Goal: Information Seeking & Learning: Learn about a topic

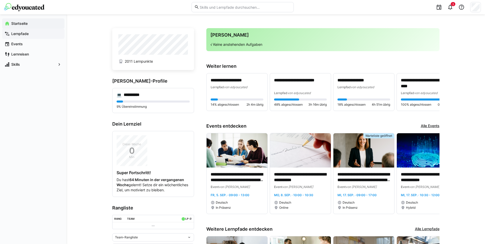
click at [29, 33] on span "Lernpfade" at bounding box center [35, 33] width 51 height 5
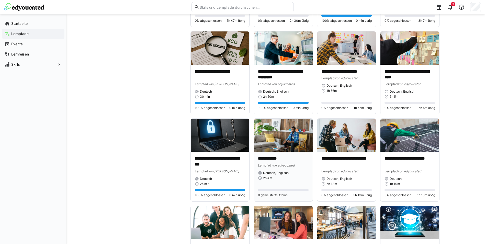
scroll to position [632, 0]
click at [286, 146] on img at bounding box center [283, 134] width 59 height 33
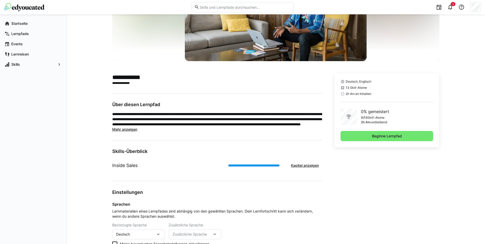
scroll to position [77, 0]
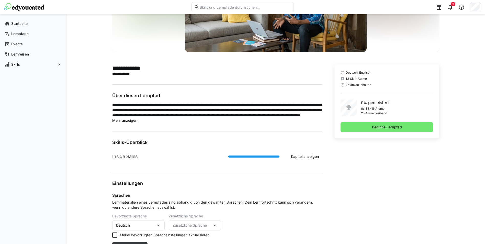
click at [122, 120] on span "Mehr anzeigen" at bounding box center [124, 120] width 25 height 4
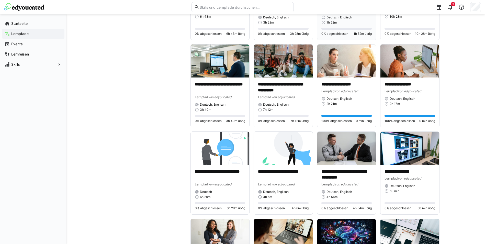
scroll to position [383, 0]
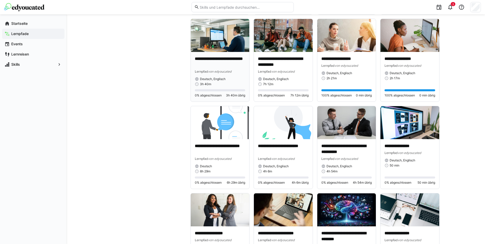
click at [237, 67] on p "**********" at bounding box center [220, 62] width 51 height 12
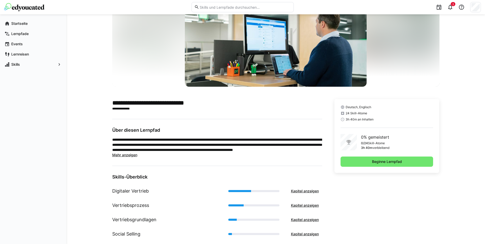
scroll to position [51, 0]
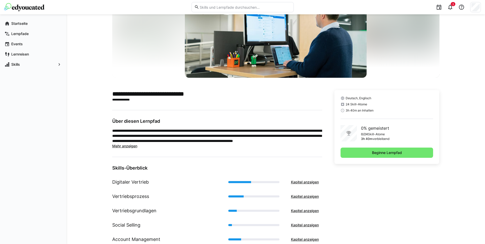
click at [126, 146] on span "Mehr anzeigen" at bounding box center [124, 146] width 25 height 4
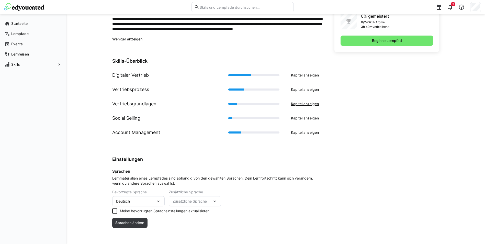
scroll to position [165, 0]
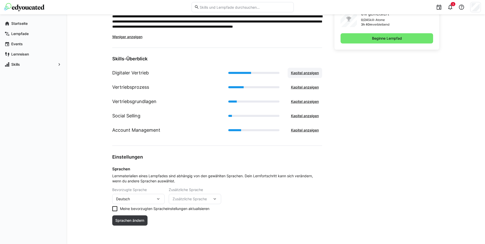
click at [309, 71] on span "Kapitel anzeigen" at bounding box center [304, 72] width 29 height 5
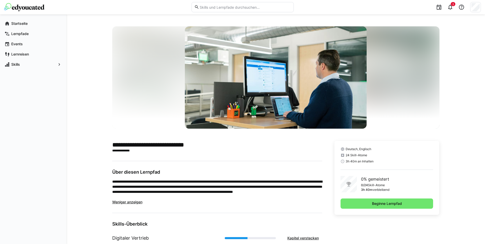
scroll to position [0, 0]
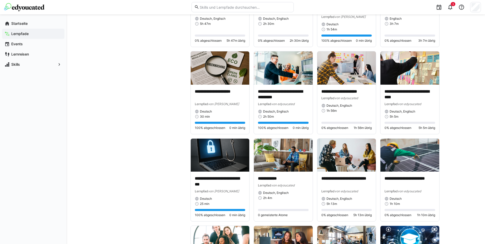
scroll to position [613, 0]
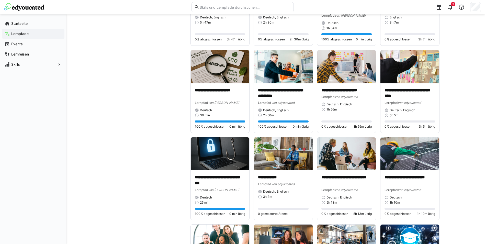
drag, startPoint x: 90, startPoint y: 69, endPoint x: 112, endPoint y: 65, distance: 22.3
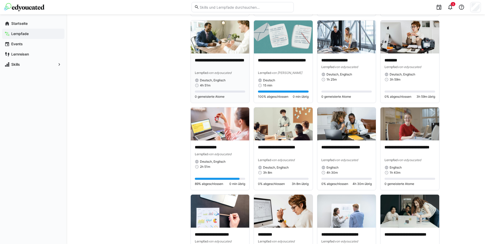
scroll to position [1603, 0]
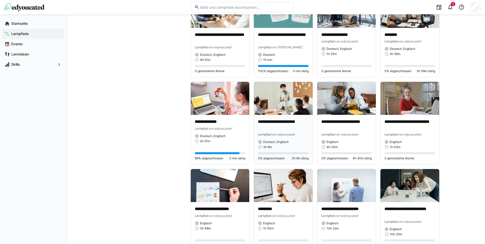
click at [282, 110] on img at bounding box center [283, 98] width 59 height 33
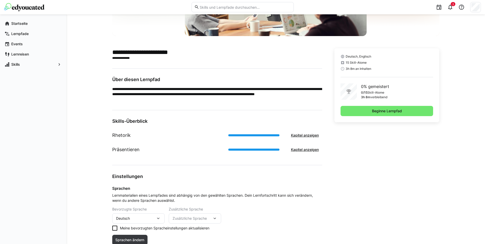
scroll to position [102, 0]
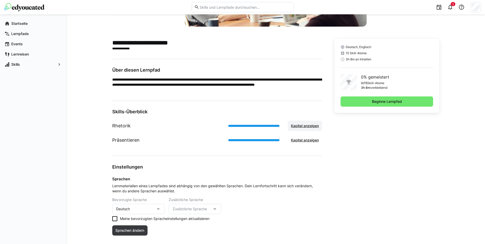
click at [306, 127] on span "Kapitel anzeigen" at bounding box center [304, 125] width 29 height 5
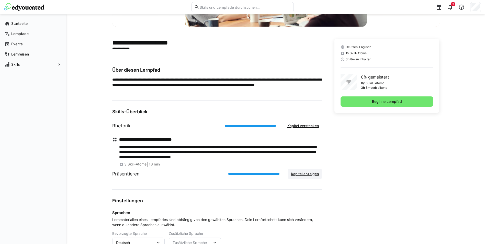
click at [309, 174] on span "Kapitel anzeigen" at bounding box center [304, 173] width 29 height 5
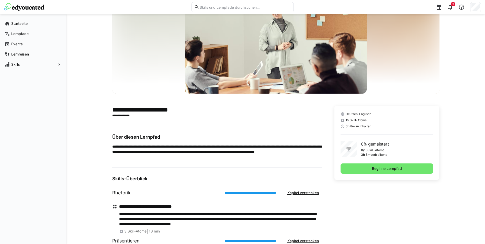
scroll to position [23, 0]
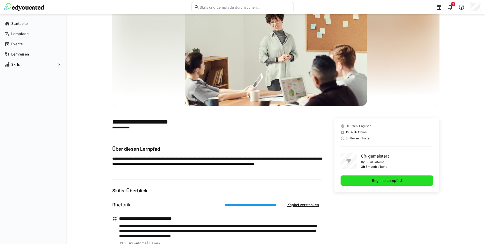
click at [395, 181] on span "Beginne Lernpfad" at bounding box center [386, 180] width 31 height 5
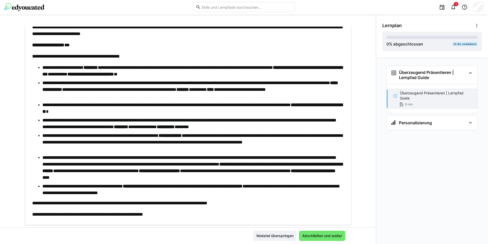
scroll to position [142, 0]
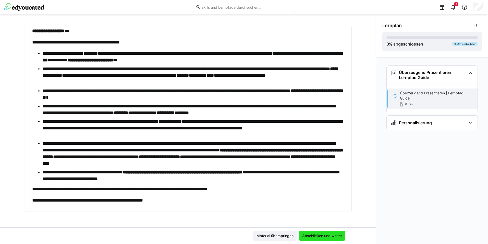
click at [322, 236] on span "Abschließen und weiter" at bounding box center [322, 235] width 41 height 5
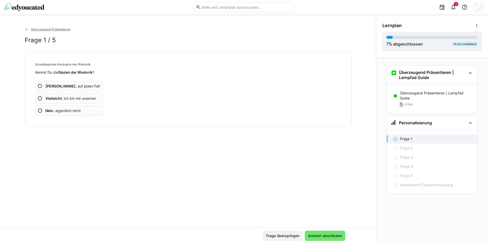
click at [83, 109] on app-assessment-question-radio "Nein , eigentlich nicht" at bounding box center [69, 111] width 68 height 10
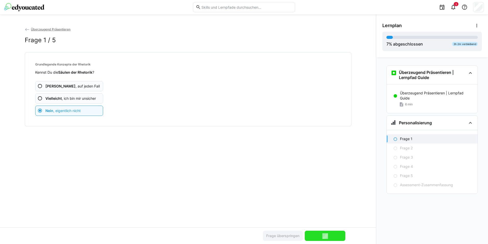
click at [82, 108] on app-assessment-question-radio "Nein , eigentlich nicht" at bounding box center [69, 111] width 68 height 10
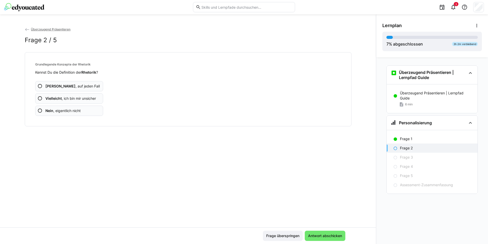
click at [82, 108] on app-assessment-question-radio "Nein , eigentlich nicht" at bounding box center [69, 111] width 68 height 10
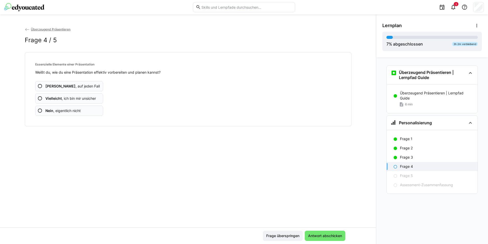
click at [82, 108] on app-assessment-question-radio "Nein , eigentlich nicht" at bounding box center [69, 111] width 68 height 10
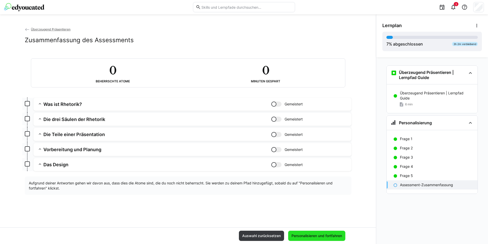
click at [310, 235] on span "Personalisieren und fortfahren" at bounding box center [317, 235] width 52 height 5
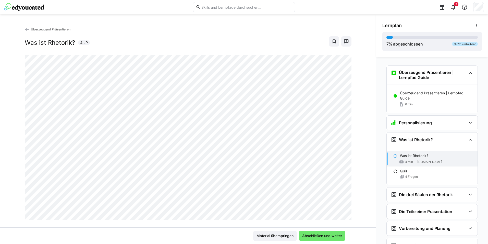
scroll to position [69, 0]
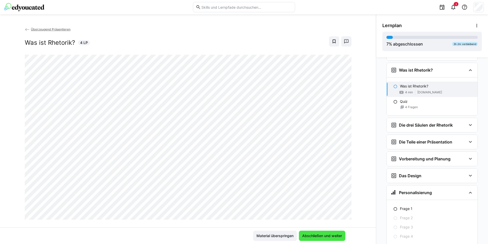
click at [316, 237] on span "Abschließen und weiter" at bounding box center [322, 235] width 41 height 5
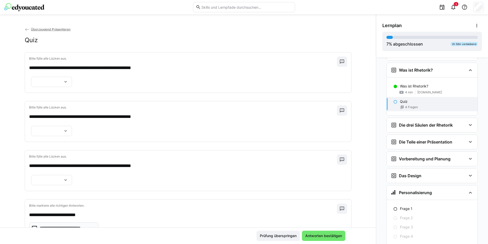
click at [57, 84] on div at bounding box center [51, 82] width 41 height 10
click at [47, 110] on span "*******" at bounding box center [49, 111] width 41 height 11
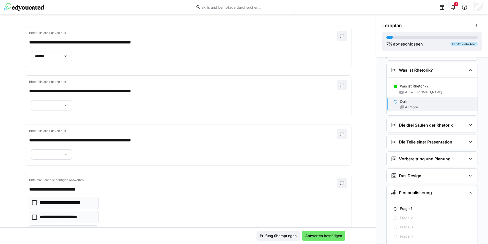
scroll to position [51, 0]
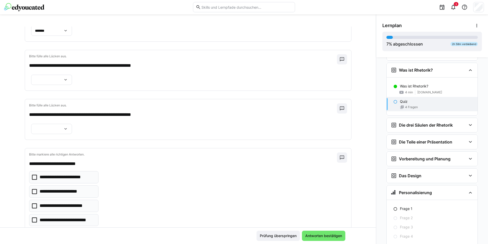
click at [54, 85] on div at bounding box center [51, 80] width 41 height 10
click at [46, 106] on span "*******" at bounding box center [49, 103] width 41 height 11
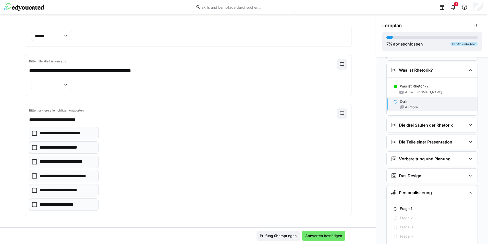
scroll to position [102, 0]
click at [58, 90] on div at bounding box center [51, 85] width 41 height 10
click at [46, 117] on span "******" at bounding box center [49, 117] width 41 height 11
click at [32, 163] on icon at bounding box center [34, 161] width 5 height 5
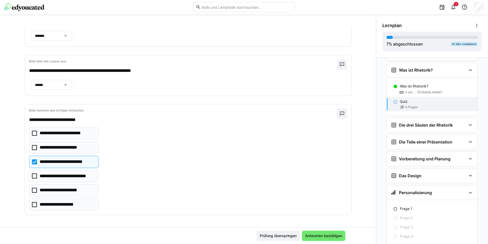
click at [32, 188] on icon at bounding box center [34, 190] width 5 height 5
click at [34, 203] on icon at bounding box center [34, 204] width 5 height 5
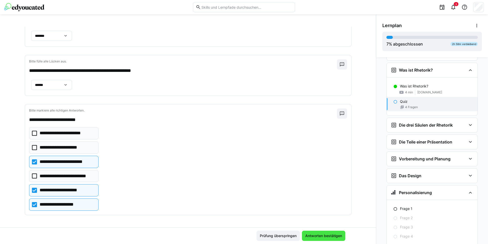
click at [314, 238] on span "Antworten bestätigen" at bounding box center [324, 235] width 38 height 5
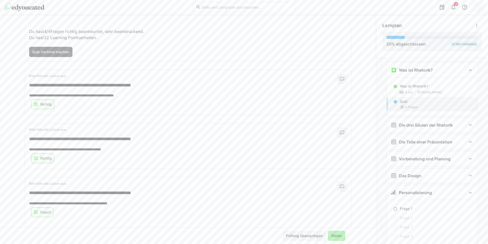
scroll to position [119, 0]
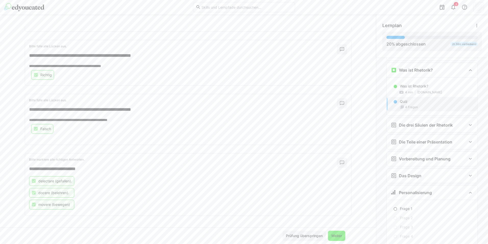
click at [342, 235] on span "Weiter" at bounding box center [336, 235] width 17 height 10
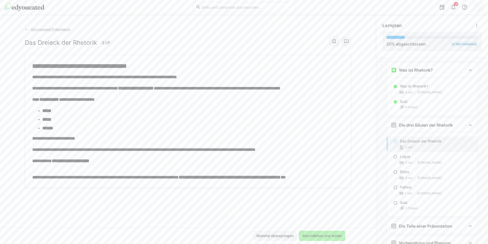
scroll to position [105, 0]
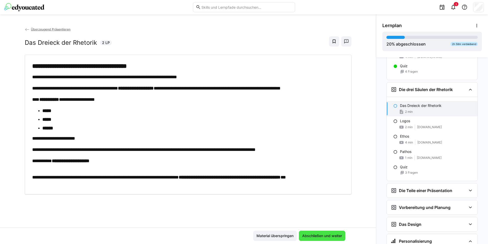
click at [314, 235] on span "Abschließen und weiter" at bounding box center [322, 235] width 41 height 5
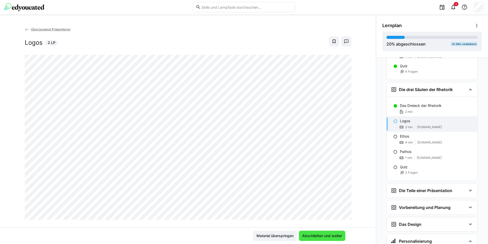
click at [333, 231] on span "Abschließen und weiter" at bounding box center [322, 235] width 46 height 10
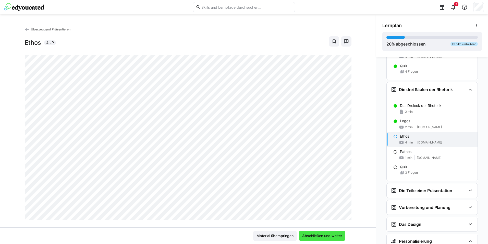
click at [328, 236] on span "Abschließen und weiter" at bounding box center [322, 235] width 41 height 5
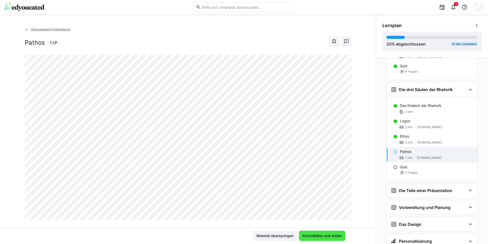
click at [317, 238] on span "Abschließen und weiter" at bounding box center [322, 235] width 46 height 10
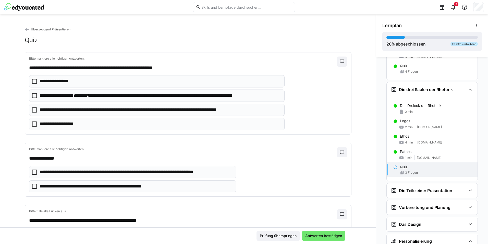
click at [64, 94] on p "**********" at bounding box center [160, 95] width 241 height 7
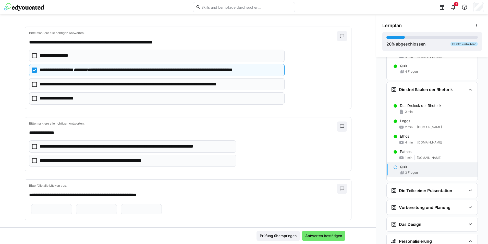
scroll to position [44, 0]
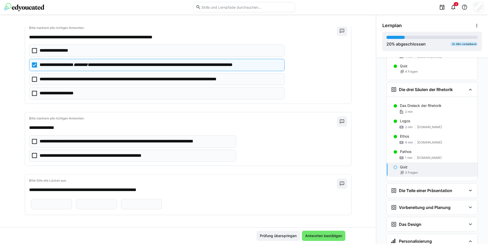
click at [121, 138] on p "**********" at bounding box center [136, 141] width 193 height 7
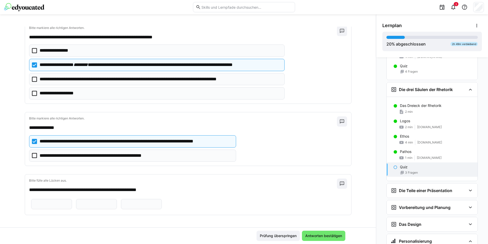
click at [59, 202] on input "text" at bounding box center [51, 204] width 35 height 5
type input "*******"
click at [114, 202] on input "text" at bounding box center [96, 204] width 35 height 5
type input "******"
click at [124, 205] on input "text" at bounding box center [141, 204] width 35 height 5
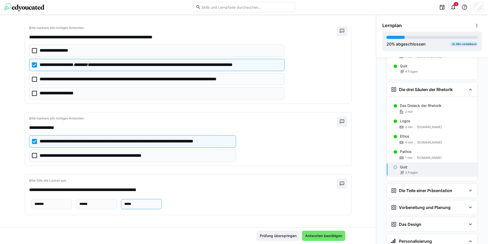
type input "*****"
drag, startPoint x: 322, startPoint y: 220, endPoint x: 321, endPoint y: 234, distance: 14.3
click at [321, 234] on app-classroom-main-layout "**********" at bounding box center [188, 135] width 376 height 217
click at [322, 235] on span "Antworten bestätigen" at bounding box center [324, 235] width 38 height 5
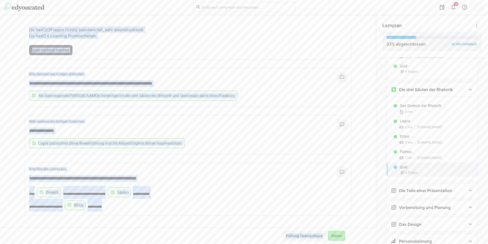
scroll to position [38, 0]
click at [334, 236] on span "Weiter" at bounding box center [337, 235] width 12 height 5
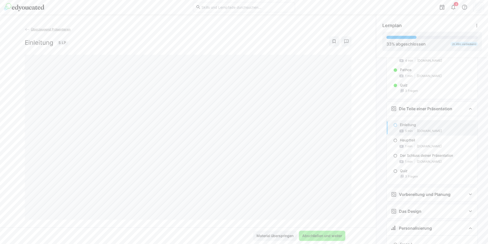
scroll to position [189, 0]
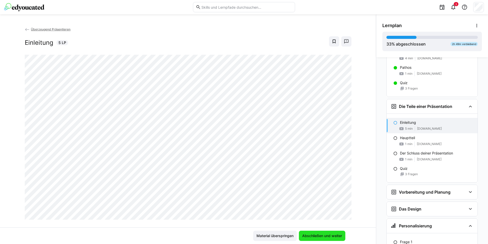
click at [322, 237] on span "Abschließen und weiter" at bounding box center [322, 235] width 41 height 5
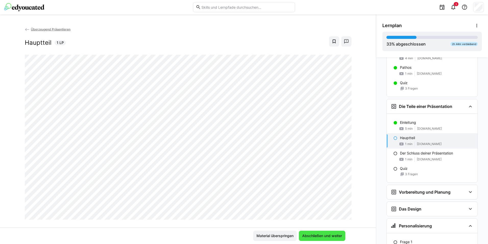
click at [325, 236] on span "Abschließen und weiter" at bounding box center [322, 235] width 41 height 5
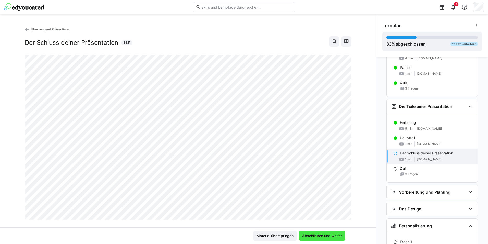
click at [335, 238] on span "Abschließen und weiter" at bounding box center [322, 235] width 41 height 5
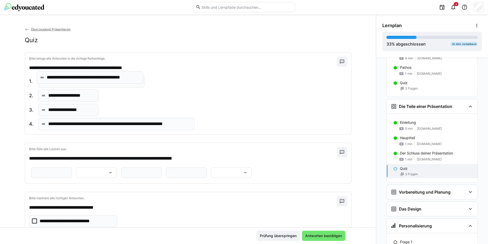
drag, startPoint x: 41, startPoint y: 112, endPoint x: 42, endPoint y: 79, distance: 32.5
drag, startPoint x: 42, startPoint y: 110, endPoint x: 44, endPoint y: 89, distance: 21.6
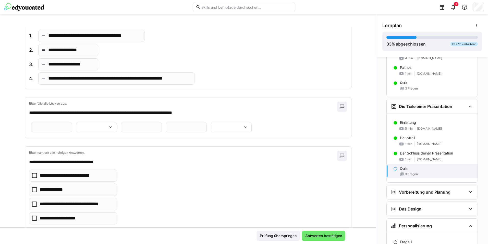
scroll to position [51, 0]
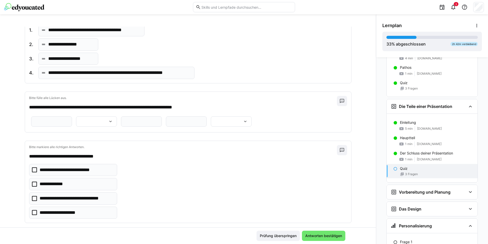
click at [69, 120] on input "text" at bounding box center [51, 121] width 35 height 5
type input "**********"
click at [117, 120] on div at bounding box center [96, 121] width 41 height 10
click at [275, 146] on span "*********" at bounding box center [274, 145] width 41 height 11
click at [124, 124] on input "text" at bounding box center [141, 121] width 35 height 5
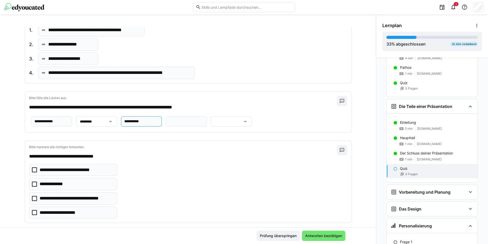
type input "**********"
click at [185, 124] on input "text" at bounding box center [186, 121] width 35 height 5
type input "**********"
click at [211, 126] on div at bounding box center [231, 121] width 41 height 10
click at [102, 162] on p "**********" at bounding box center [89, 161] width 31 height 5
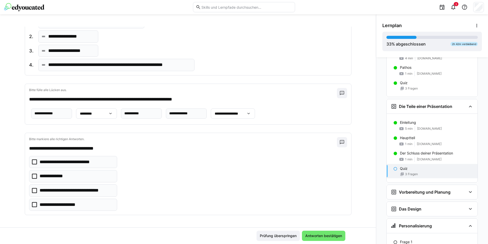
scroll to position [86, 0]
click at [50, 159] on p "**********" at bounding box center [72, 162] width 64 height 7
click at [63, 206] on p "**********" at bounding box center [65, 204] width 51 height 7
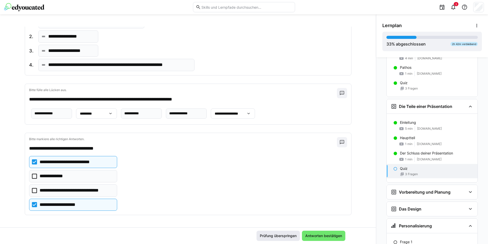
click at [315, 236] on span "Antworten bestätigen" at bounding box center [324, 235] width 38 height 5
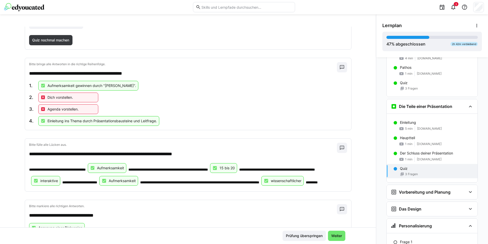
scroll to position [0, 0]
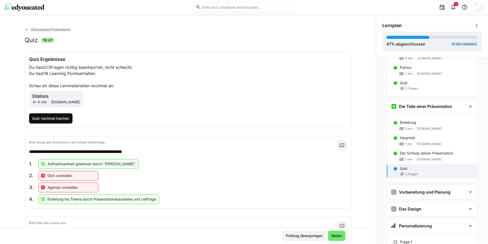
click at [33, 117] on span "Quiz nochmal machen" at bounding box center [50, 118] width 39 height 5
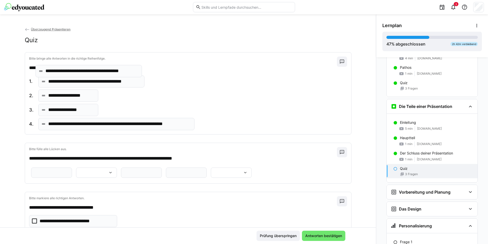
drag, startPoint x: 44, startPoint y: 112, endPoint x: 43, endPoint y: 73, distance: 38.8
drag, startPoint x: 46, startPoint y: 92, endPoint x: 45, endPoint y: 107, distance: 14.8
drag, startPoint x: 45, startPoint y: 108, endPoint x: 43, endPoint y: 94, distance: 14.7
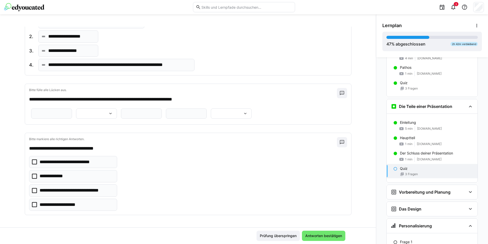
scroll to position [77, 0]
click at [69, 111] on input "text" at bounding box center [51, 113] width 35 height 5
type input "**********"
click at [117, 108] on div at bounding box center [96, 113] width 41 height 10
click at [276, 122] on span "*********" at bounding box center [274, 120] width 41 height 11
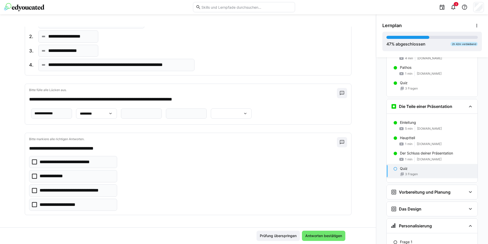
click at [121, 108] on eds-input at bounding box center [141, 113] width 41 height 10
type input "**********"
click at [200, 111] on input "text" at bounding box center [186, 113] width 35 height 5
type input "**********"
click at [211, 118] on div at bounding box center [231, 113] width 41 height 10
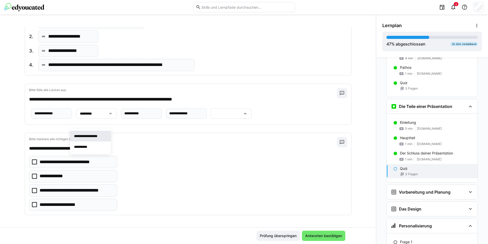
click at [91, 135] on p "**********" at bounding box center [89, 135] width 31 height 5
click at [64, 163] on p "**********" at bounding box center [72, 162] width 64 height 7
click at [63, 189] on p "**********" at bounding box center [77, 190] width 74 height 7
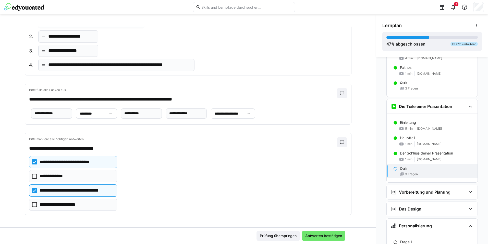
click at [63, 189] on p "**********" at bounding box center [77, 190] width 74 height 7
click at [62, 200] on eds-checkbox "**********" at bounding box center [73, 205] width 88 height 12
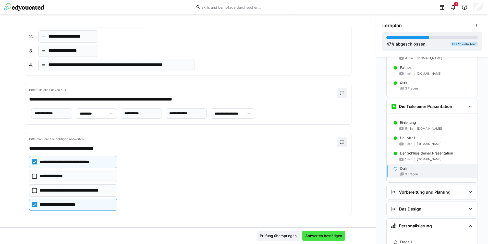
click at [321, 232] on span "Antworten bestätigen" at bounding box center [323, 235] width 43 height 10
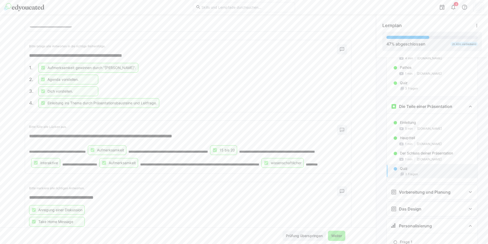
scroll to position [0, 0]
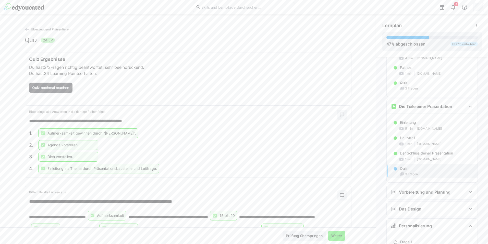
click at [335, 239] on span "Weiter" at bounding box center [336, 235] width 17 height 10
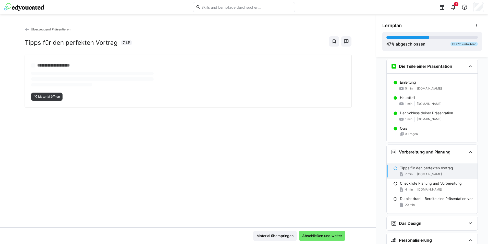
scroll to position [258, 0]
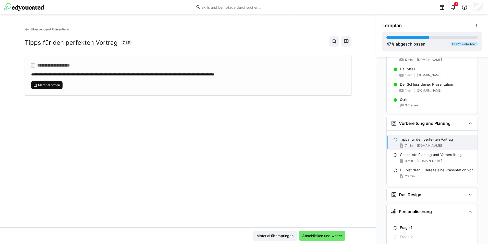
click at [41, 87] on span "Material öffnen" at bounding box center [49, 85] width 23 height 4
click at [331, 234] on span "Abschließen und weiter" at bounding box center [322, 235] width 41 height 5
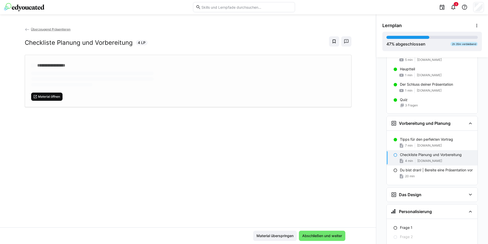
click at [53, 96] on span "Material öffnen" at bounding box center [49, 97] width 23 height 4
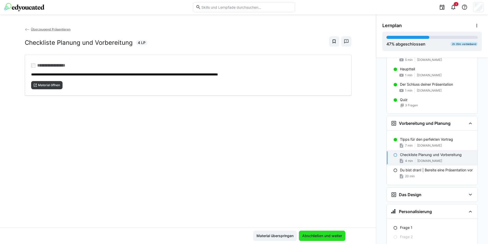
click at [314, 231] on span "Abschließen und weiter" at bounding box center [322, 235] width 46 height 10
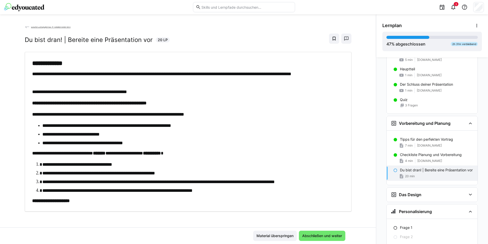
scroll to position [4, 0]
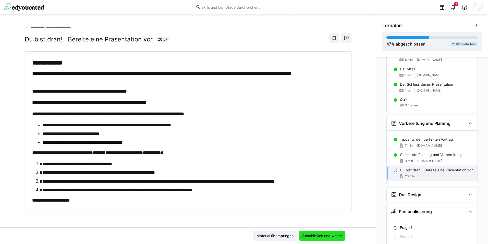
click at [319, 237] on span "Abschließen und weiter" at bounding box center [322, 235] width 41 height 5
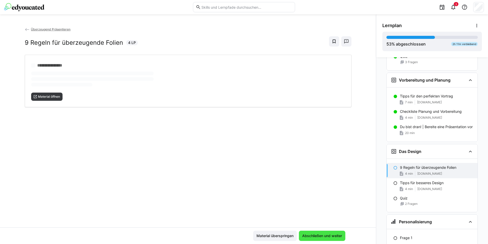
scroll to position [312, 0]
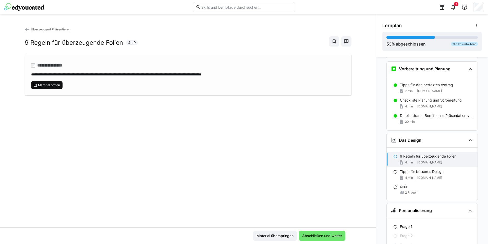
click at [54, 87] on span "Material öffnen" at bounding box center [47, 85] width 32 height 8
click at [310, 235] on span "Abschließen und weiter" at bounding box center [322, 235] width 41 height 5
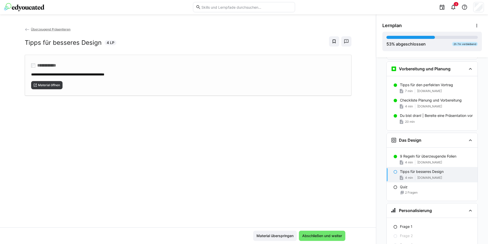
click at [40, 92] on div "**********" at bounding box center [188, 75] width 327 height 41
click at [323, 237] on span "Abschließen und weiter" at bounding box center [322, 235] width 41 height 5
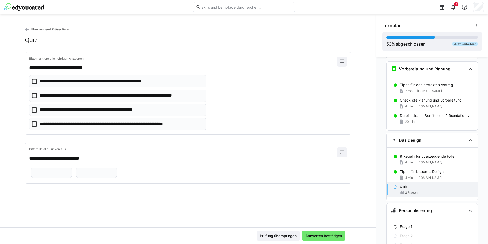
click at [68, 95] on p "**********" at bounding box center [122, 95] width 164 height 7
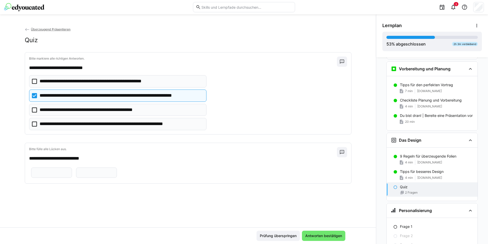
click at [54, 171] on input "text" at bounding box center [51, 172] width 35 height 5
type input "**********"
click at [101, 172] on input "text" at bounding box center [96, 172] width 35 height 5
click at [322, 236] on span "Antworten bestätigen" at bounding box center [324, 235] width 38 height 5
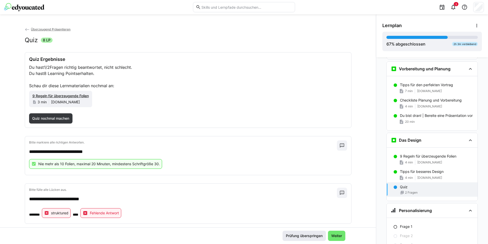
click at [312, 232] on span "Prüfung überspringen" at bounding box center [304, 235] width 43 height 10
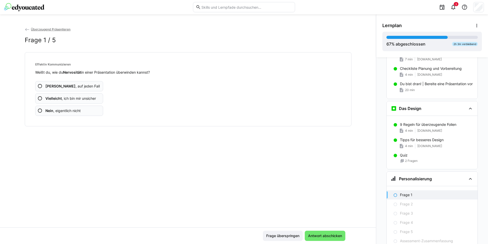
scroll to position [366, 0]
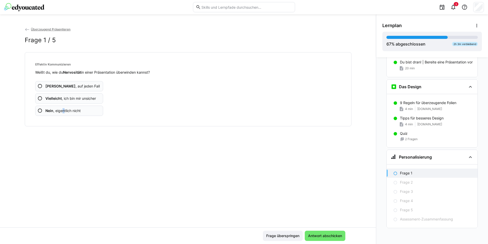
click at [63, 110] on span "Nein , eigentlich nicht" at bounding box center [62, 110] width 35 height 5
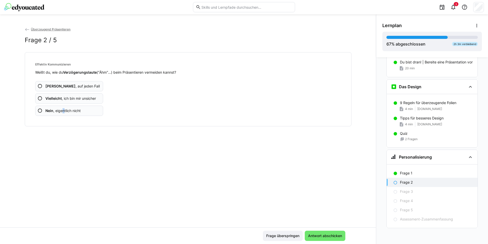
click at [62, 110] on span "Nein , eigentlich nicht" at bounding box center [62, 110] width 35 height 5
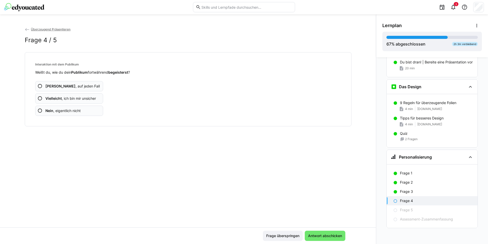
click at [62, 110] on span "Nein , eigentlich nicht" at bounding box center [62, 110] width 35 height 5
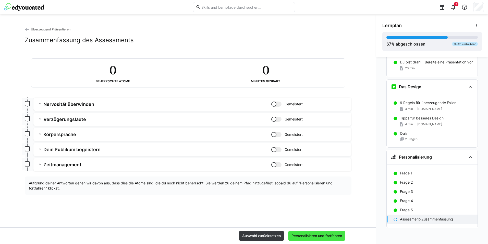
click at [331, 232] on span "Personalisieren und fortfahren" at bounding box center [316, 235] width 57 height 10
click at [25, 29] on eds-icon at bounding box center [27, 29] width 5 height 5
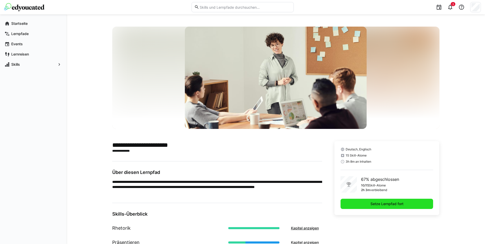
click at [390, 206] on span "Setze Lernpfad fort" at bounding box center [386, 203] width 34 height 5
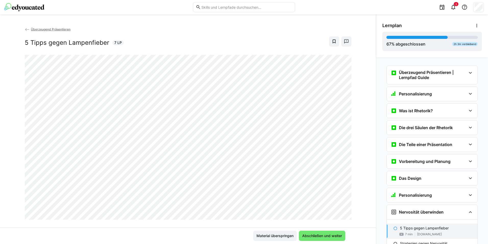
scroll to position [78, 0]
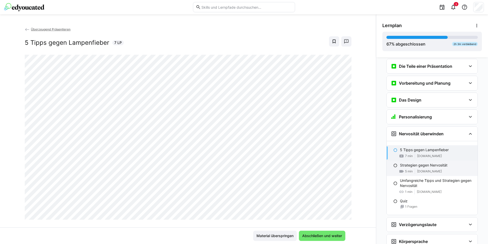
click at [450, 168] on div "Strategien gegen Nervosität 5 min [DOMAIN_NAME]" at bounding box center [432, 167] width 91 height 15
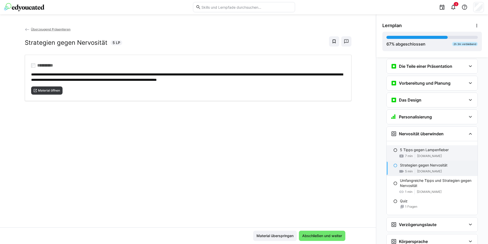
click at [451, 152] on div "5 Tipps gegen Lampenfieber 7 min [DOMAIN_NAME]" at bounding box center [432, 152] width 91 height 15
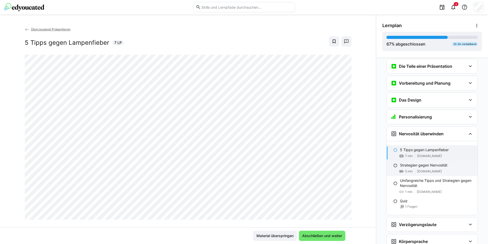
click at [452, 171] on div "5 min [DOMAIN_NAME]" at bounding box center [437, 171] width 74 height 5
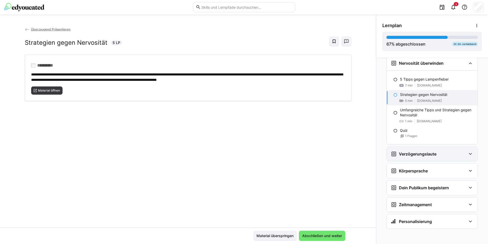
scroll to position [149, 0]
click at [480, 169] on app-classroom-navigation "Überzeugend Präsentieren | Lernpfad Guide Überzeugend Präsentieren | Lernpfad G…" at bounding box center [433, 79] width 100 height 330
click at [442, 165] on div "Körpersprache" at bounding box center [432, 170] width 91 height 14
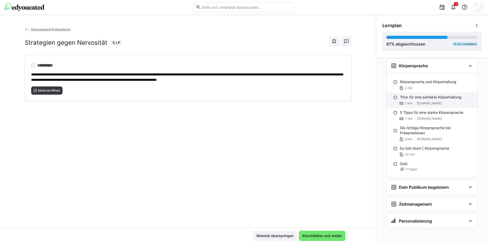
scroll to position [254, 0]
click at [439, 185] on h3 "Dein Publikum begeistern" at bounding box center [424, 186] width 50 height 5
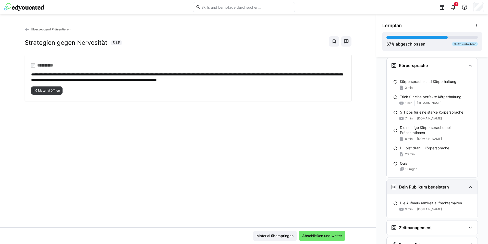
click at [440, 187] on h3 "Dein Publikum begeistern" at bounding box center [424, 186] width 50 height 5
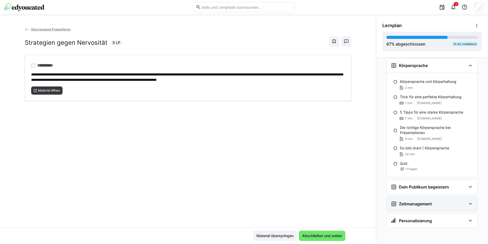
click at [438, 201] on div "Zeitmanagement" at bounding box center [429, 204] width 76 height 6
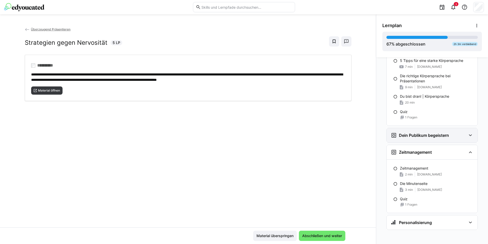
scroll to position [307, 0]
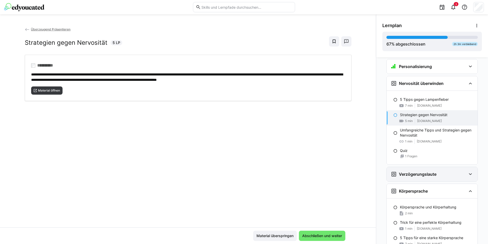
click at [438, 176] on div "Verzögerungslaute" at bounding box center [429, 174] width 76 height 6
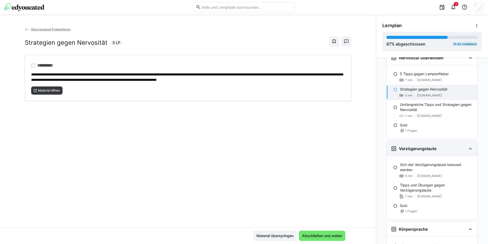
scroll to position [180, 0]
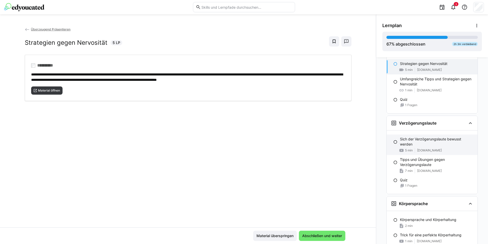
click at [445, 147] on div "Sich der Verzögerungslaute bewusst werden 5 min [DOMAIN_NAME]" at bounding box center [432, 144] width 91 height 20
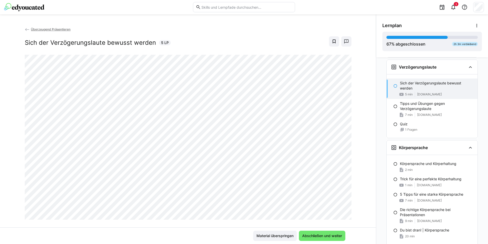
scroll to position [238, 0]
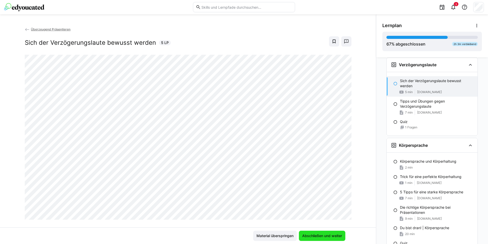
click at [310, 234] on span "Abschließen und weiter" at bounding box center [322, 235] width 41 height 5
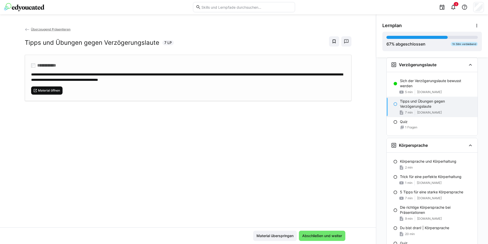
click at [48, 92] on span "Material öffnen" at bounding box center [47, 90] width 32 height 8
